Goal: Transaction & Acquisition: Purchase product/service

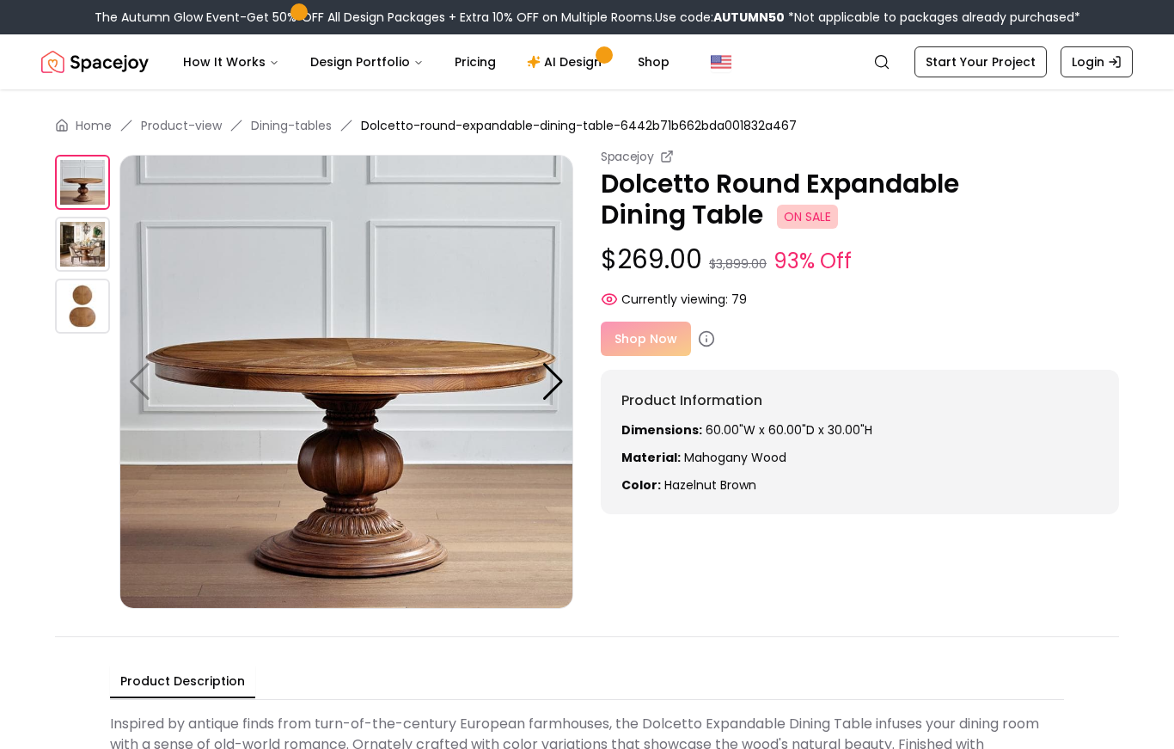
click at [77, 236] on img at bounding box center [82, 244] width 55 height 55
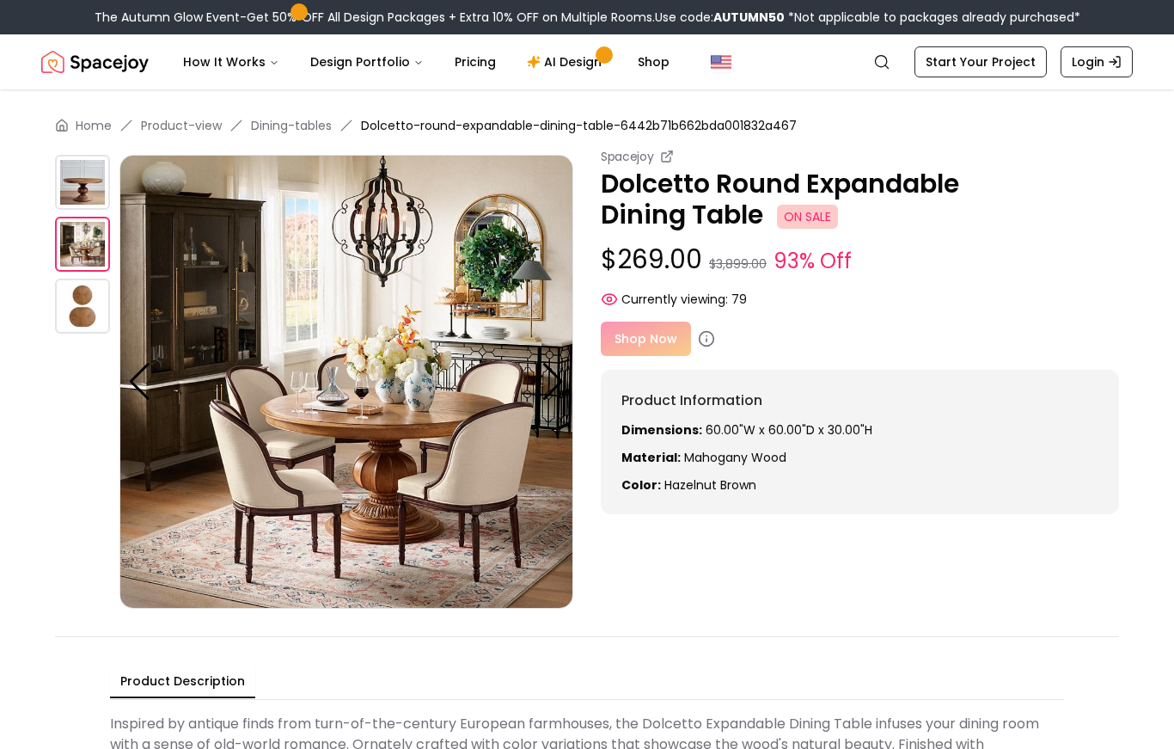
click at [68, 292] on img at bounding box center [82, 306] width 55 height 55
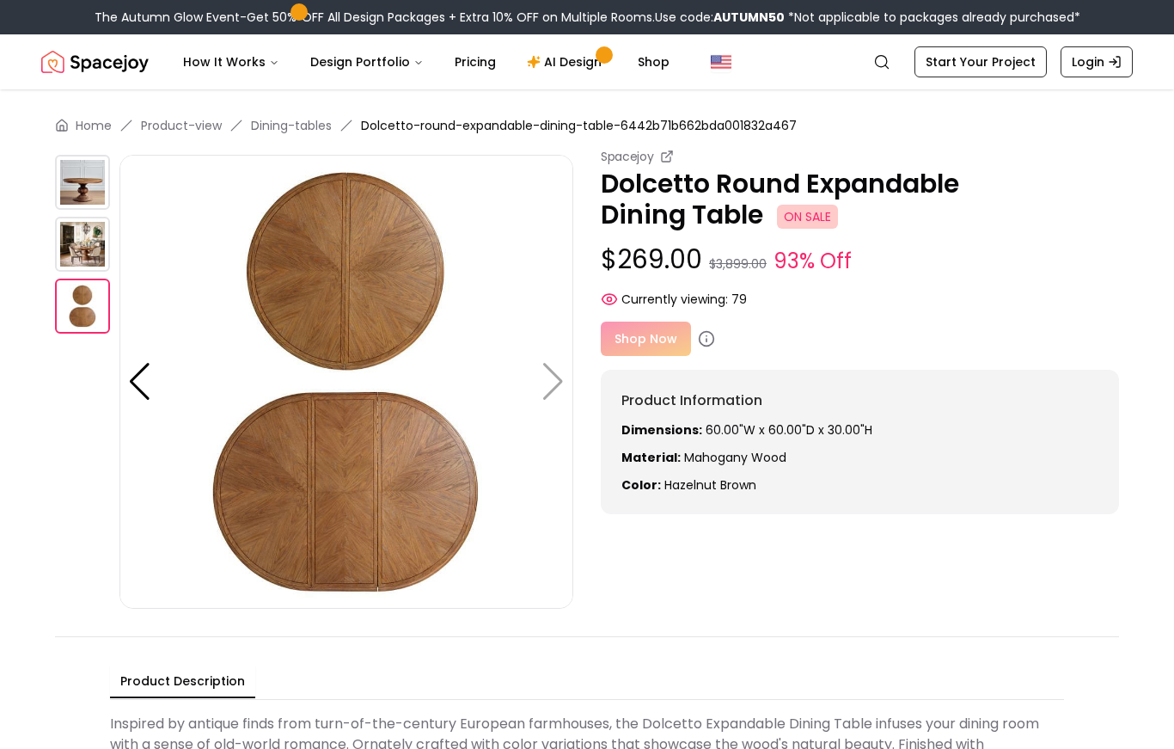
click at [650, 330] on div "Shop Now" at bounding box center [860, 339] width 518 height 34
click at [649, 338] on div "Shop Now" at bounding box center [860, 339] width 518 height 34
click at [670, 333] on div "Shop Now" at bounding box center [860, 339] width 518 height 34
click at [656, 335] on div "Shop Now" at bounding box center [860, 339] width 518 height 34
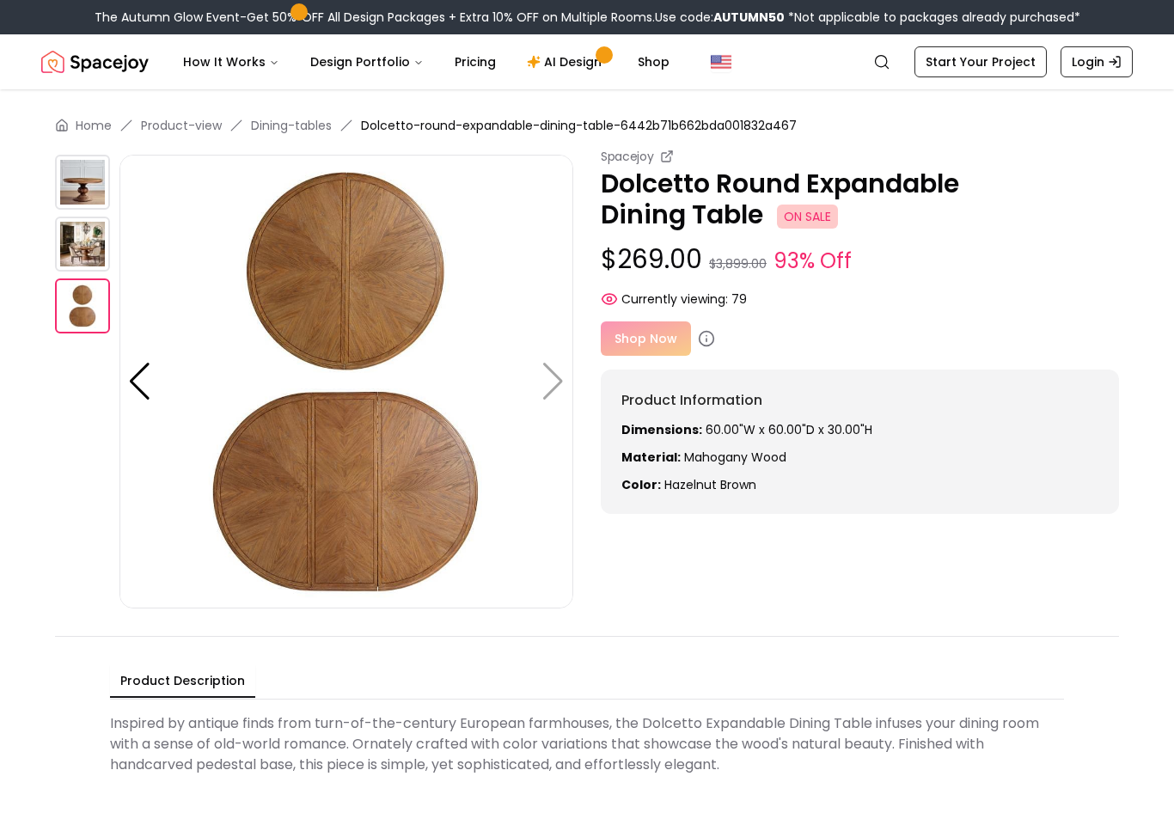
click at [663, 348] on div "Shop Now" at bounding box center [860, 339] width 518 height 34
click at [641, 341] on div "Shop Now" at bounding box center [860, 339] width 518 height 34
click at [643, 335] on div "Shop Now" at bounding box center [860, 339] width 518 height 34
click at [641, 336] on div "Shop Now" at bounding box center [860, 339] width 518 height 34
click at [640, 345] on div "Shop Now" at bounding box center [860, 339] width 518 height 34
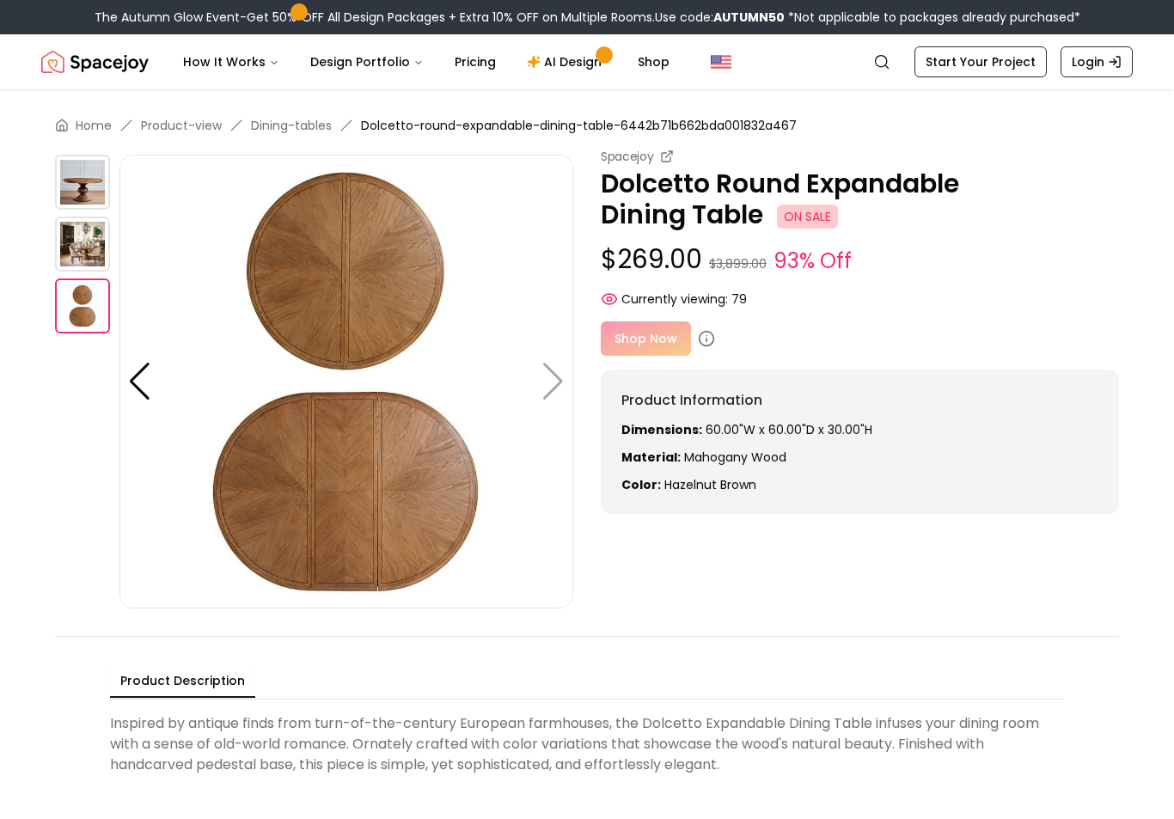
click at [636, 343] on div "Shop Now" at bounding box center [860, 339] width 518 height 34
click at [640, 340] on div "Shop Now" at bounding box center [860, 339] width 518 height 34
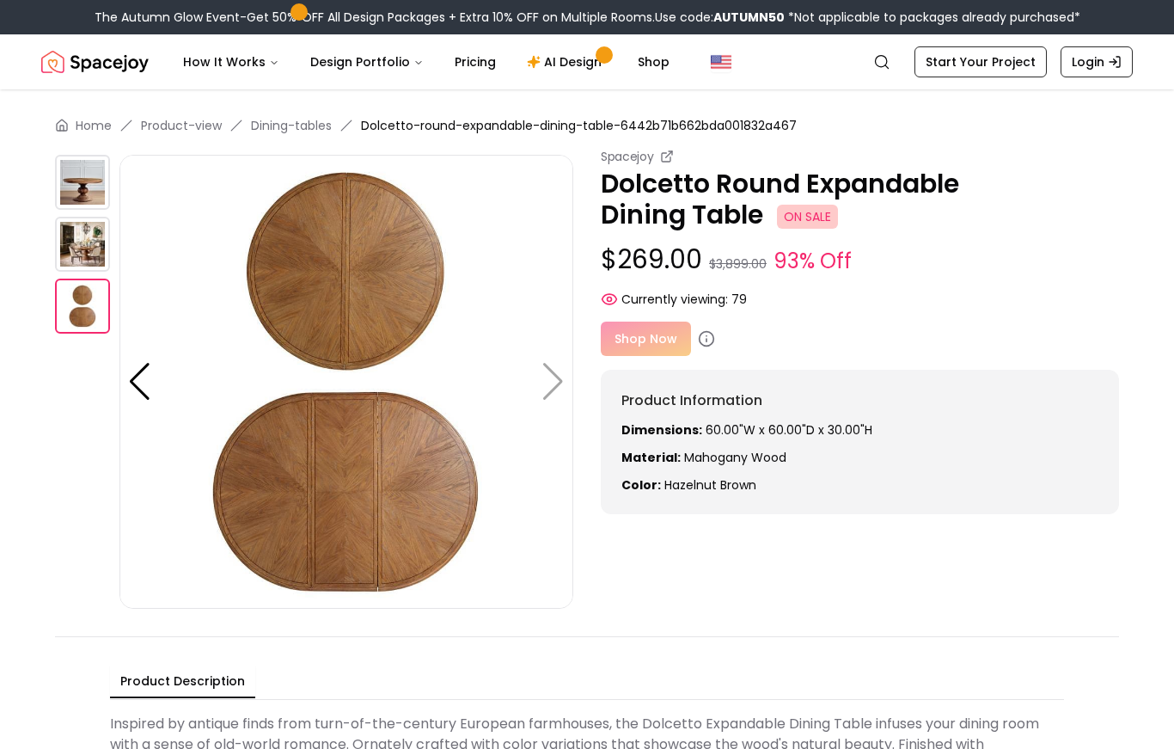
click at [682, 340] on div "Shop Now" at bounding box center [860, 339] width 518 height 34
click at [673, 326] on div "Shop Now" at bounding box center [860, 339] width 518 height 34
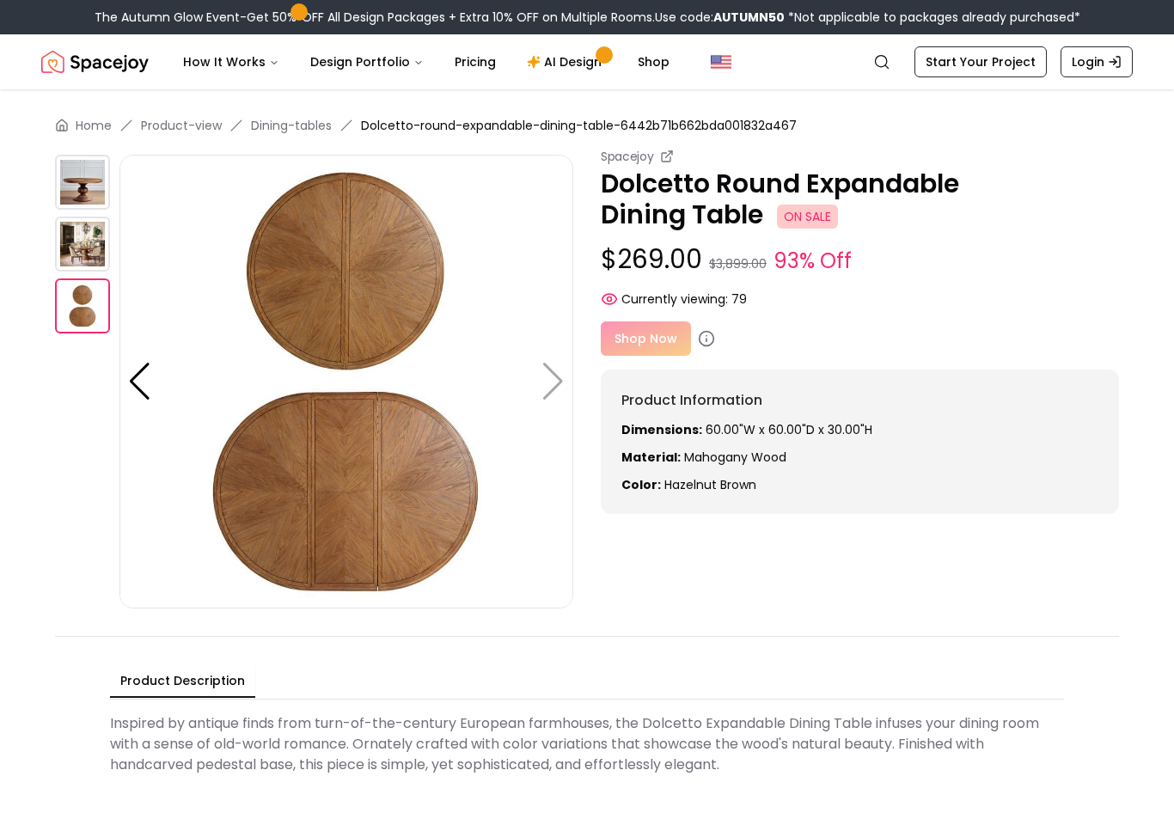
click at [667, 329] on div "Shop Now" at bounding box center [860, 339] width 518 height 34
click at [651, 65] on link "Shop" at bounding box center [653, 62] width 59 height 34
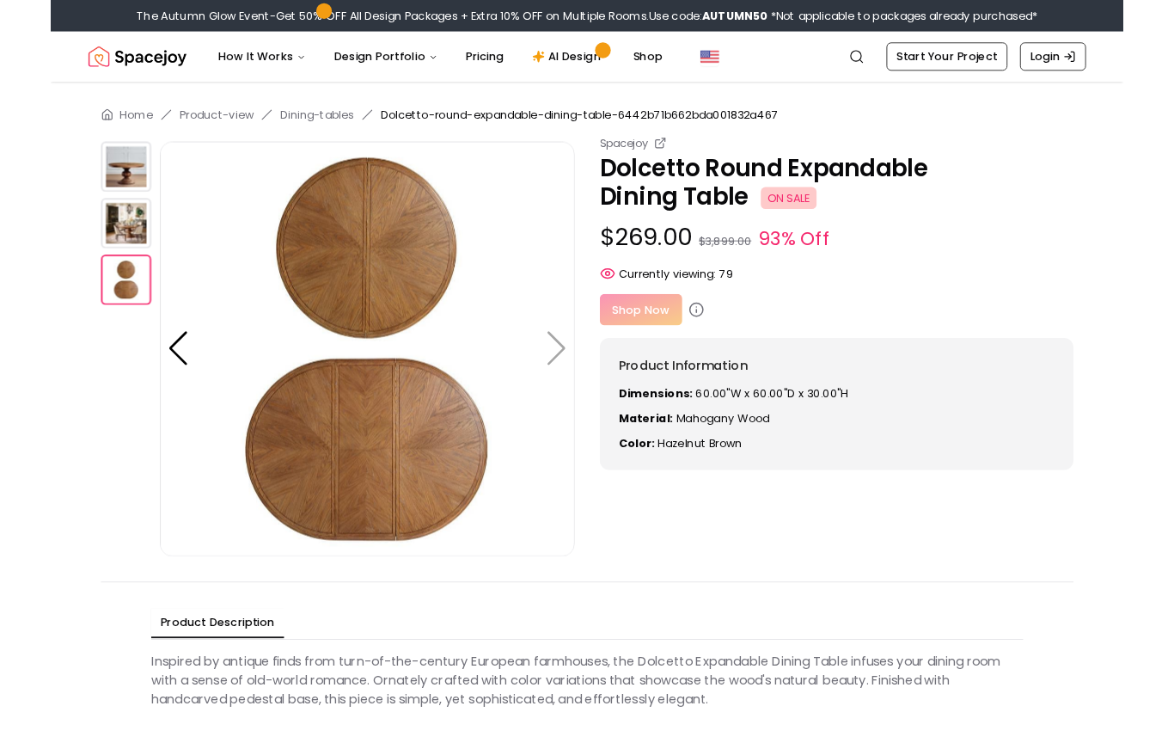
scroll to position [70, 0]
